Goal: Information Seeking & Learning: Learn about a topic

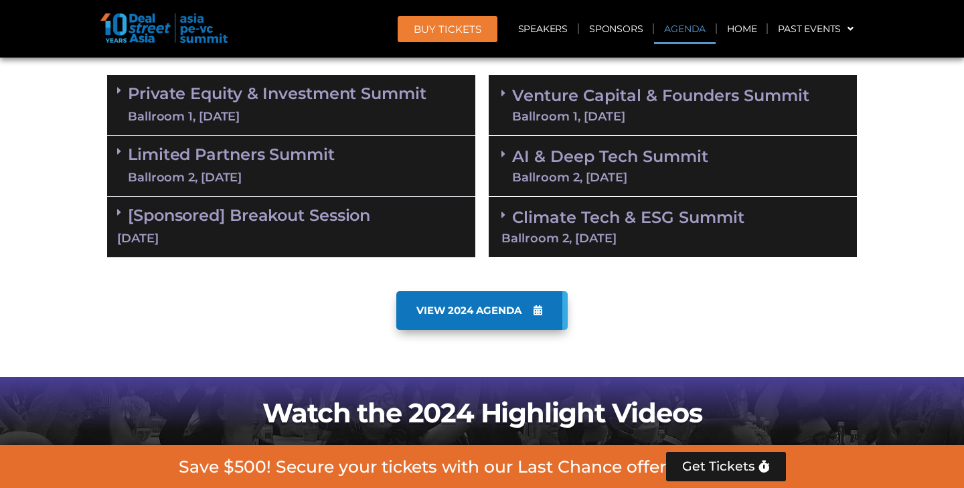
scroll to position [812, 0]
click at [343, 109] on div "Ballroom 1, [DATE]" at bounding box center [277, 117] width 299 height 17
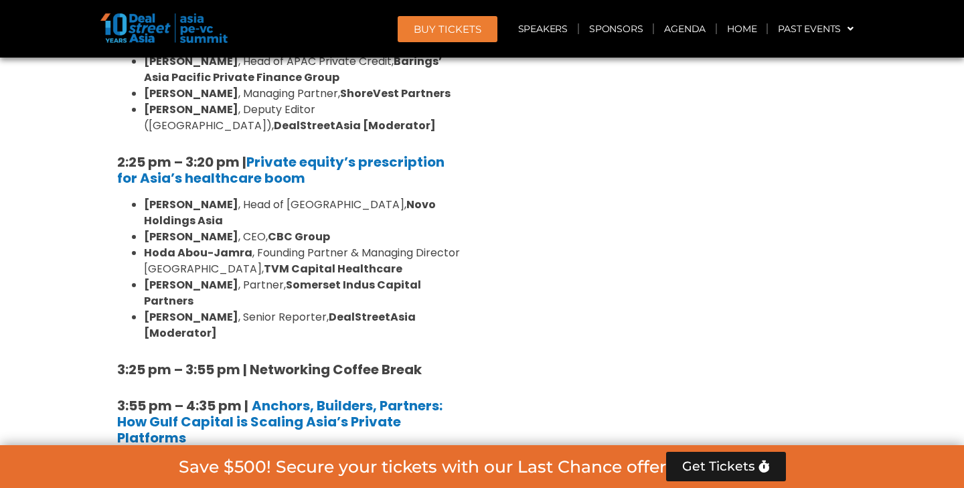
scroll to position [2006, 0]
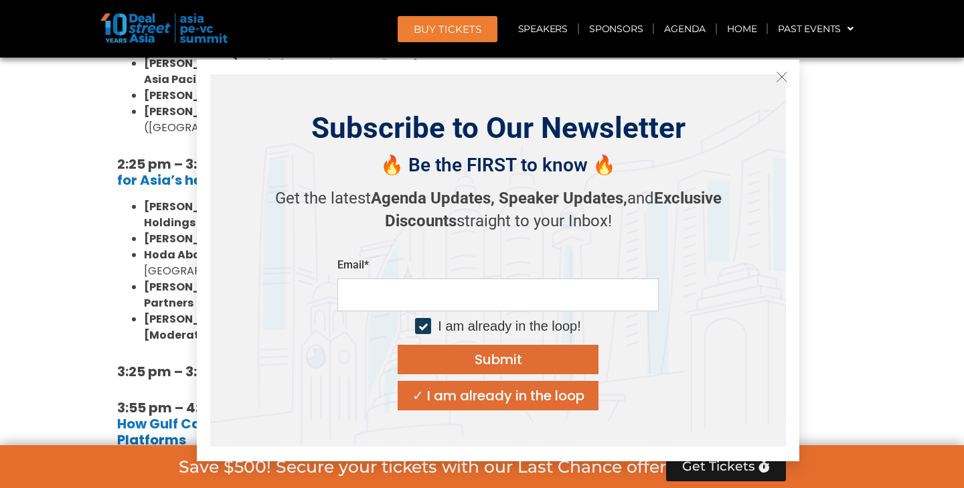
click at [786, 81] on icon "Close" at bounding box center [782, 77] width 12 height 12
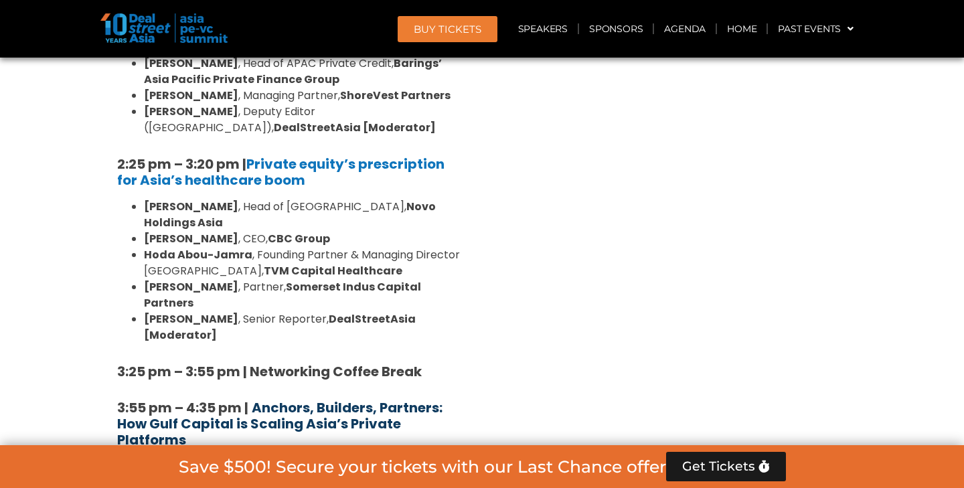
click at [354, 399] on b "Anchors, Builders, Partners: How Gulf Capital is Scaling Asia’s Private Platfor…" at bounding box center [280, 424] width 326 height 51
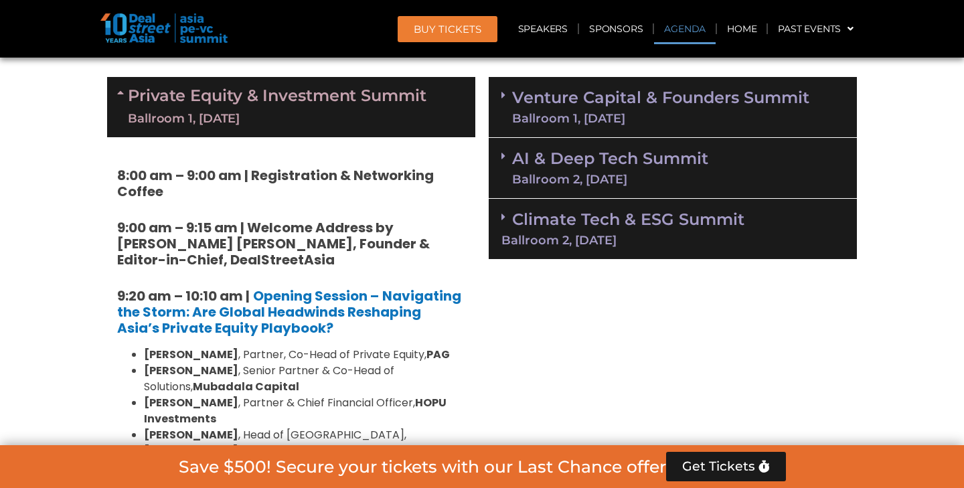
scroll to position [843, 0]
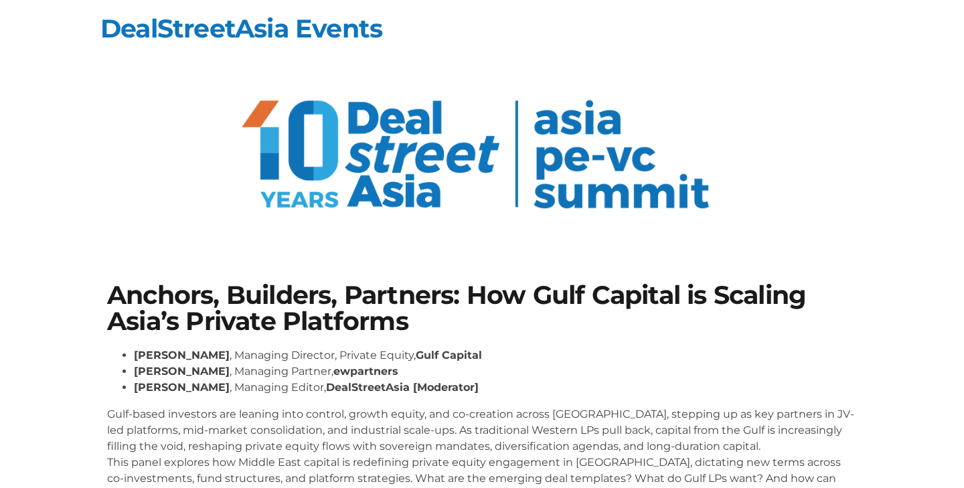
scroll to position [5, 0]
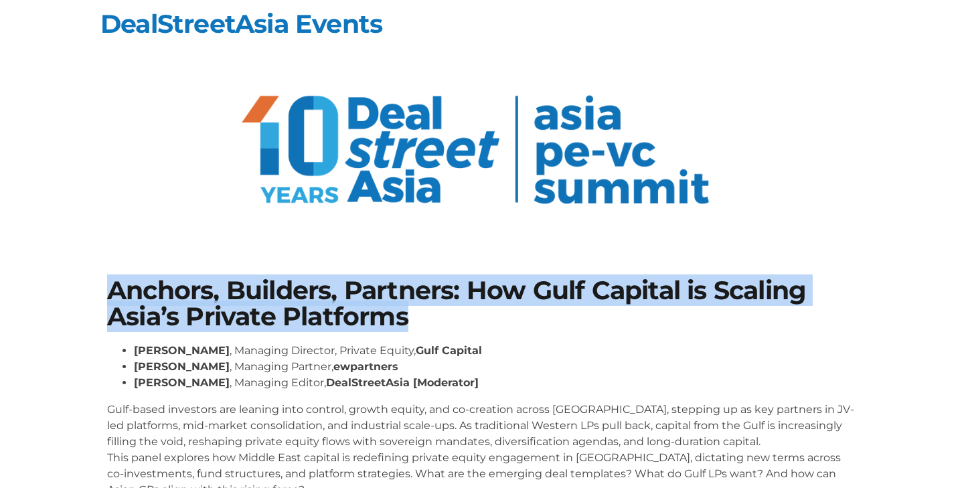
drag, startPoint x: 109, startPoint y: 294, endPoint x: 429, endPoint y: 315, distance: 320.9
click at [429, 315] on h1 "Anchors, Builders, Partners: How Gulf Capital is Scaling Asia’s Private Platfor…" at bounding box center [482, 304] width 750 height 52
copy h1 "Anchors, Builders, Partners: How Gulf Capital is Scaling Asia’s Private Platfor…"
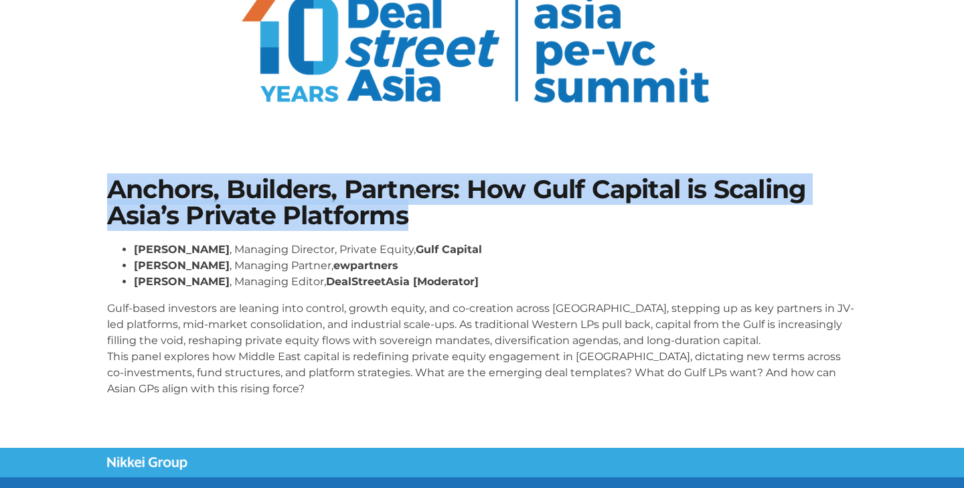
scroll to position [137, 0]
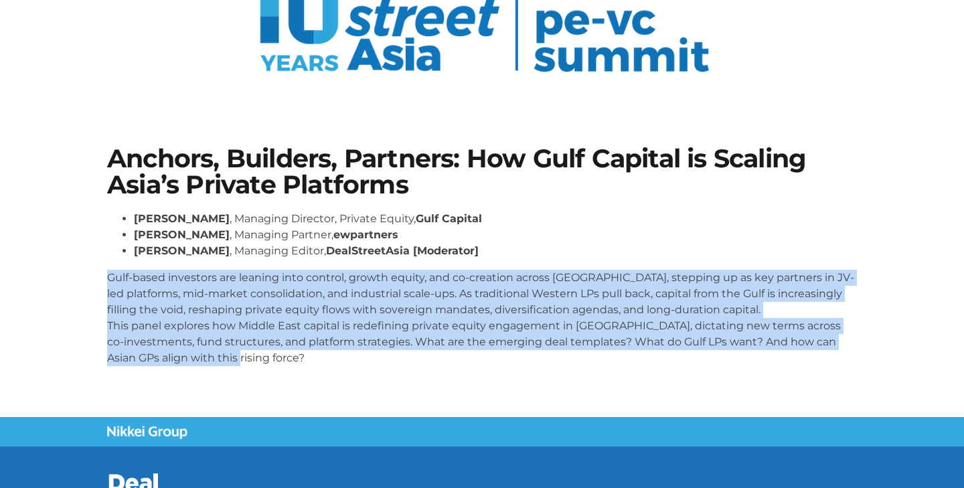
drag, startPoint x: 104, startPoint y: 281, endPoint x: 271, endPoint y: 354, distance: 182.9
click at [271, 354] on div "Anchors, Builders, Partners: How Gulf Capital is Scaling Asia’s Private Platfor…" at bounding box center [482, 261] width 764 height 244
copy p "Gulf-based investors are leaning into control, growth equity, and co-creation a…"
